Goal: Register for event/course

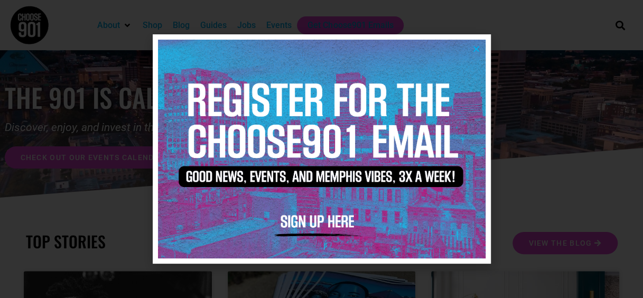
click at [400, 168] on img at bounding box center [322, 149] width 328 height 218
click at [272, 26] on div at bounding box center [321, 149] width 643 height 298
click at [272, 26] on div "Events" at bounding box center [278, 25] width 25 height 13
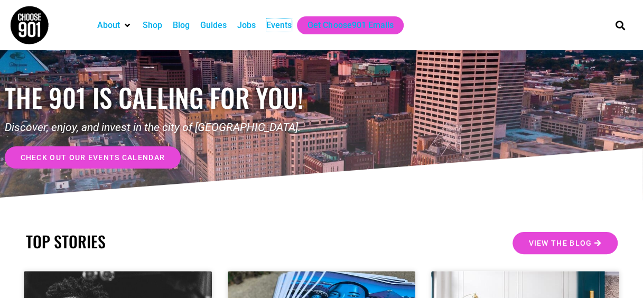
click at [272, 26] on div "Events" at bounding box center [278, 25] width 25 height 13
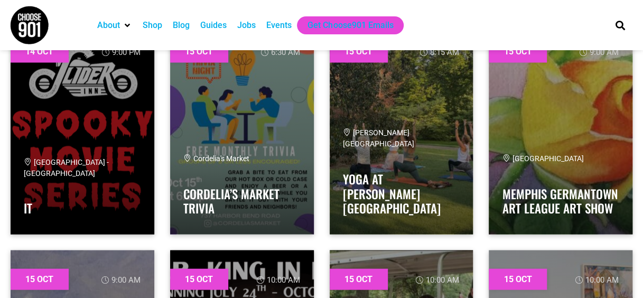
scroll to position [8586, 0]
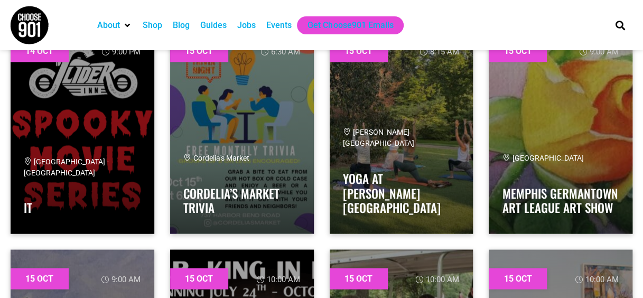
click at [319, 219] on div "15 Oct 6:30 am Cordelia's Market Cordelia’s Market Trivia" at bounding box center [242, 127] width 160 height 227
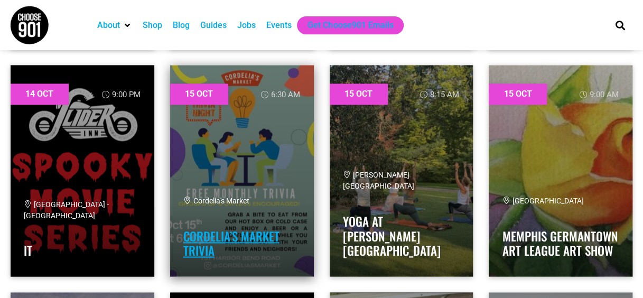
click at [244, 235] on link "Cordelia’s Market Trivia" at bounding box center [231, 243] width 96 height 33
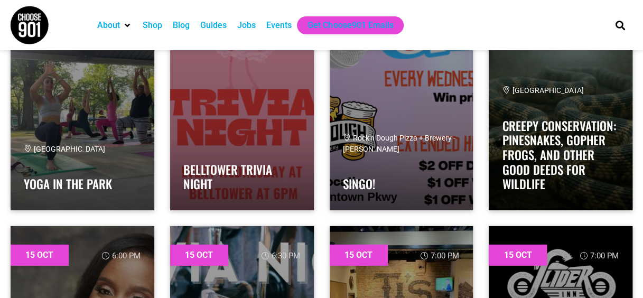
scroll to position [9228, 0]
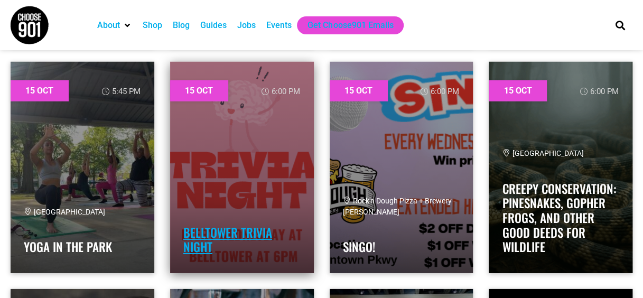
click at [251, 224] on link "Belltower Trivia Night" at bounding box center [227, 240] width 89 height 33
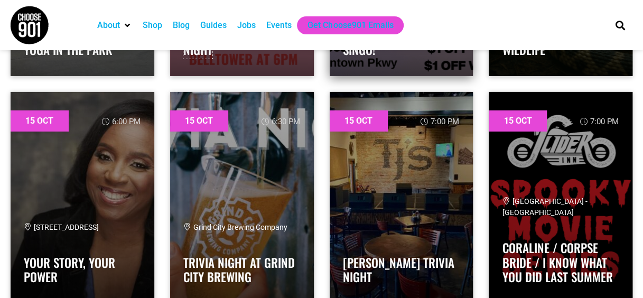
scroll to position [9489, 0]
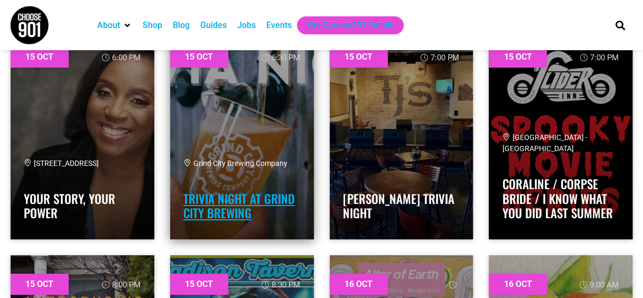
click at [261, 205] on link "Trivia Night at Grind City Brewing" at bounding box center [239, 206] width 112 height 33
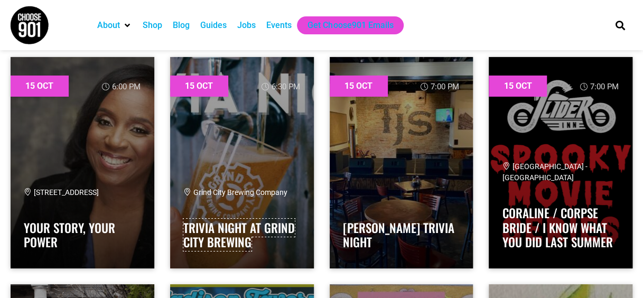
scroll to position [9461, 0]
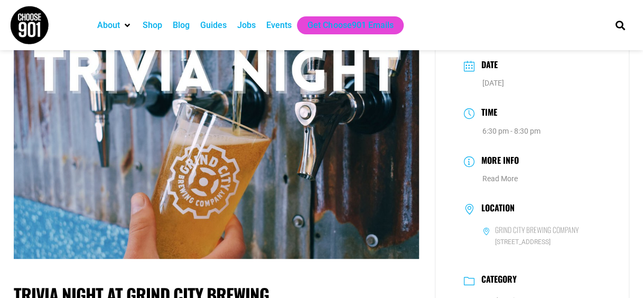
scroll to position [18, 0]
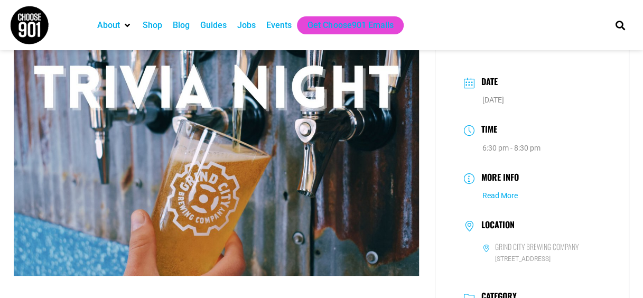
click at [506, 198] on link "Read More" at bounding box center [500, 195] width 35 height 8
